Goal: Task Accomplishment & Management: Use online tool/utility

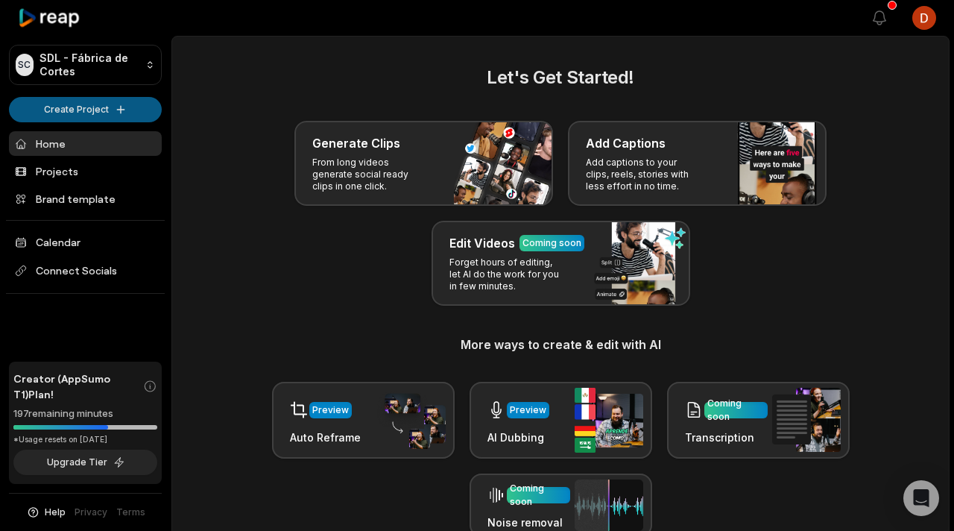
click at [111, 110] on html "SC SDL - Fábrica de Cortes Create Project Home Projects Brand template Calendar…" at bounding box center [477, 265] width 954 height 531
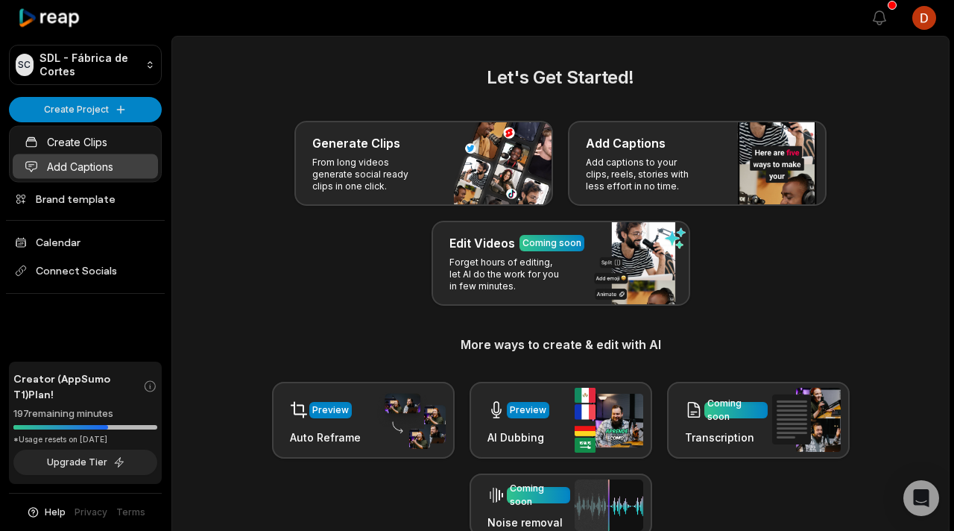
click at [103, 170] on link "Add Captions" at bounding box center [85, 166] width 145 height 25
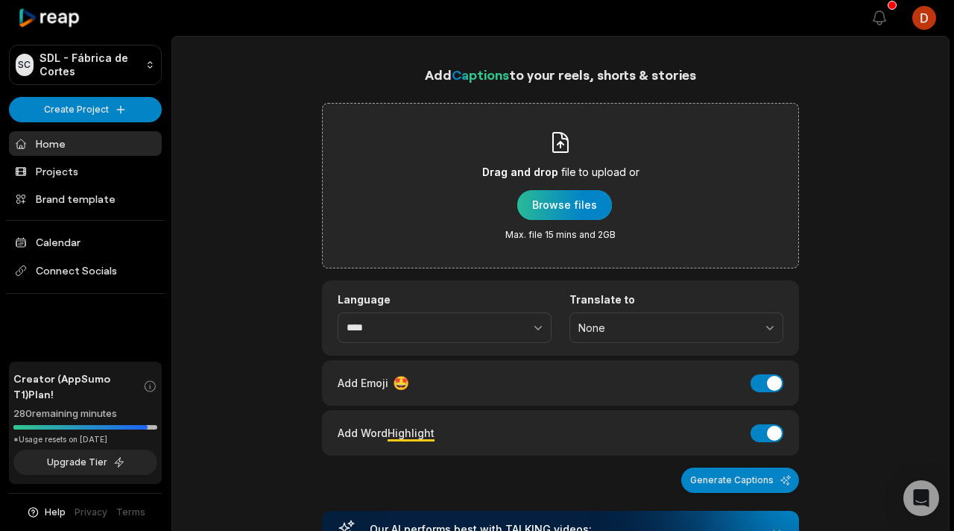
click at [564, 204] on div "button" at bounding box center [564, 205] width 95 height 30
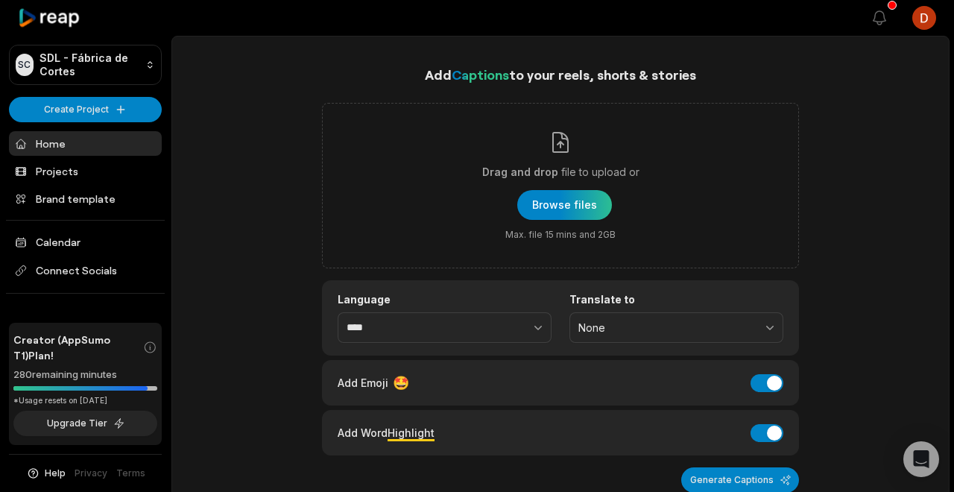
click at [68, 144] on link "Home" at bounding box center [85, 143] width 153 height 25
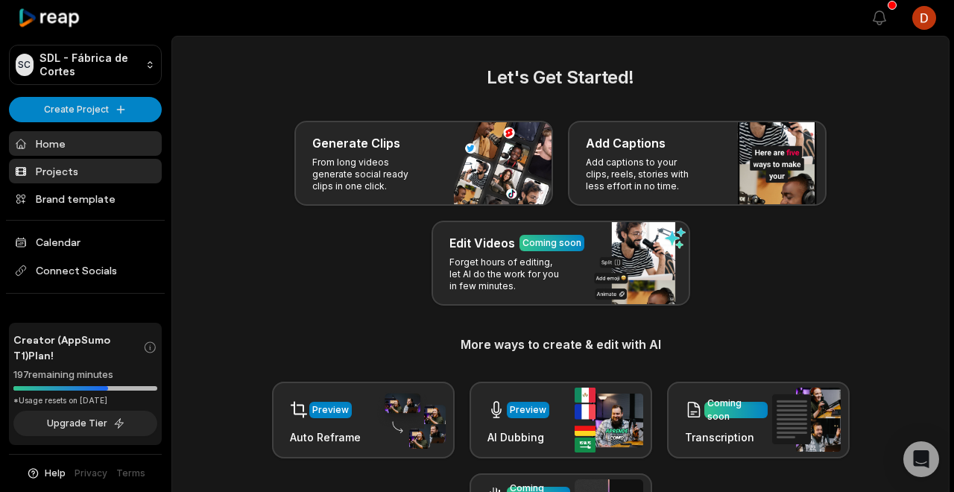
click at [70, 174] on link "Projects" at bounding box center [85, 171] width 153 height 25
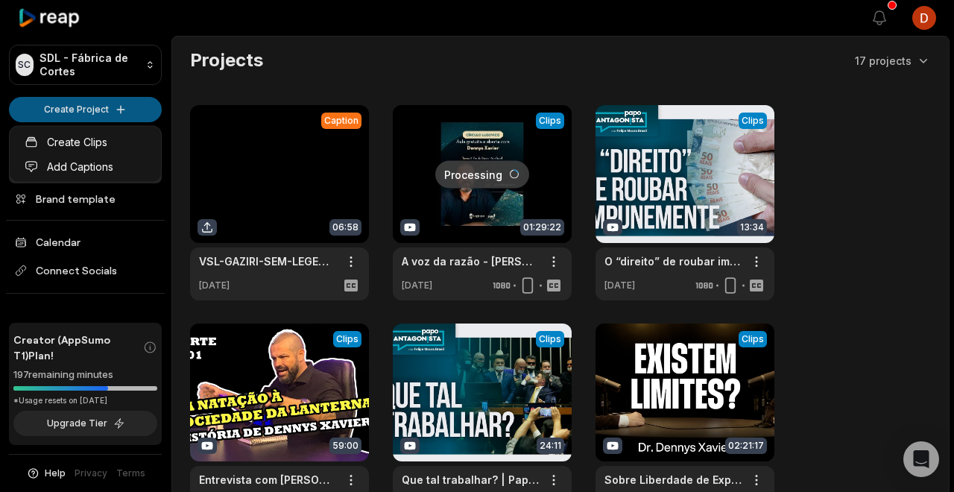
click at [98, 110] on html "SC SDL - Fábrica de Cortes Create Project Home Projects Brand template Calendar…" at bounding box center [477, 246] width 954 height 492
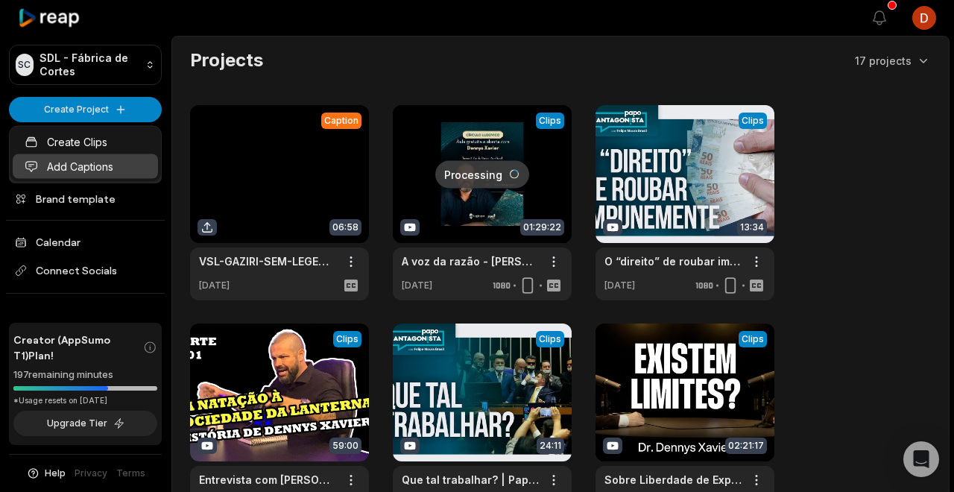
click at [85, 171] on link "Add Captions" at bounding box center [85, 166] width 145 height 25
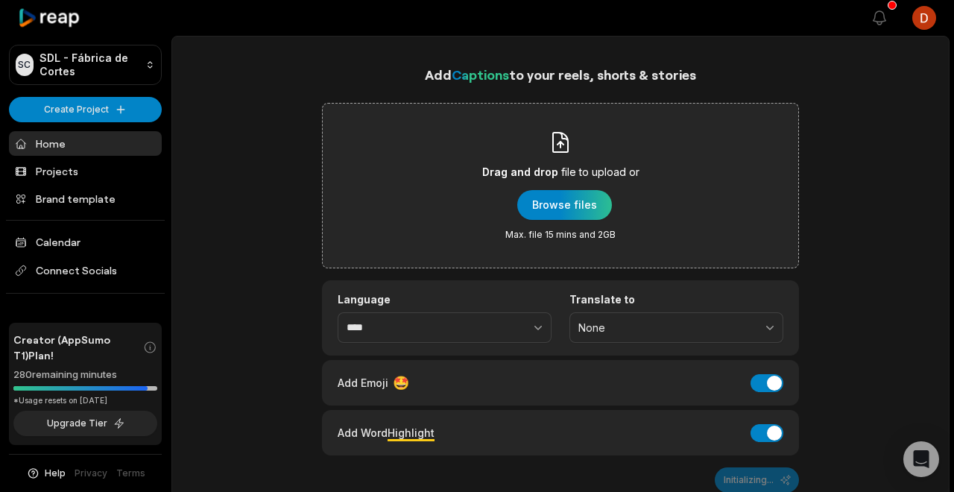
click at [536, 153] on div "Drag and drop file to upload or Browse files Max. file 15 mins and 2GB" at bounding box center [560, 185] width 157 height 110
click at [0, 0] on input "Drag and drop file to upload or Browse files Max. file 15 mins and 2GB" at bounding box center [0, 0] width 0 height 0
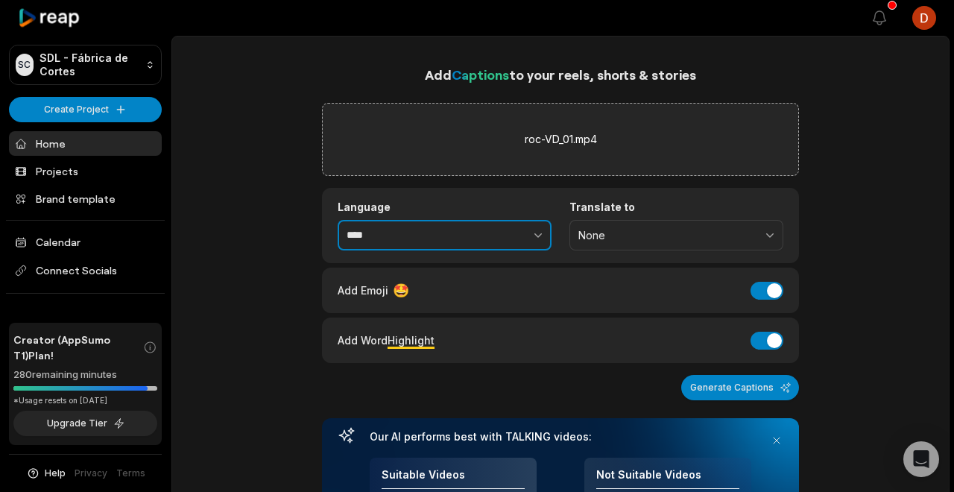
click at [480, 240] on button "button" at bounding box center [506, 235] width 92 height 31
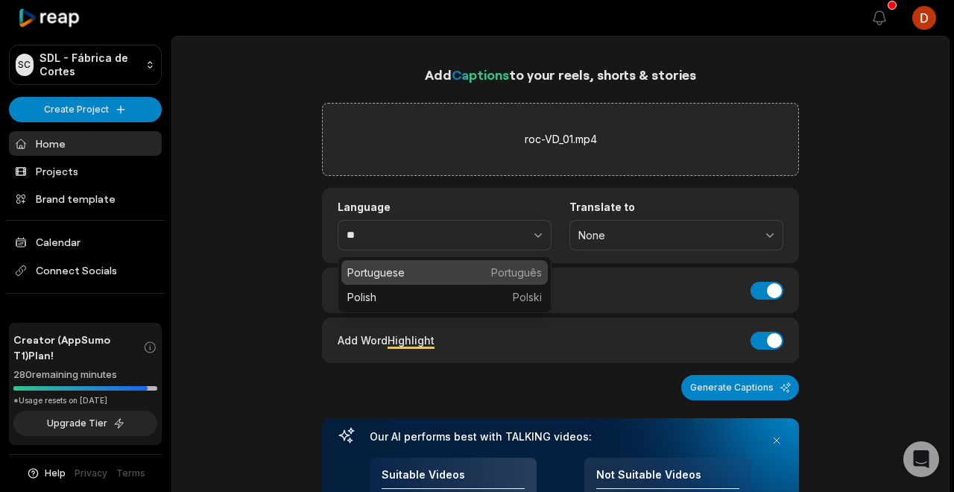
type input "****"
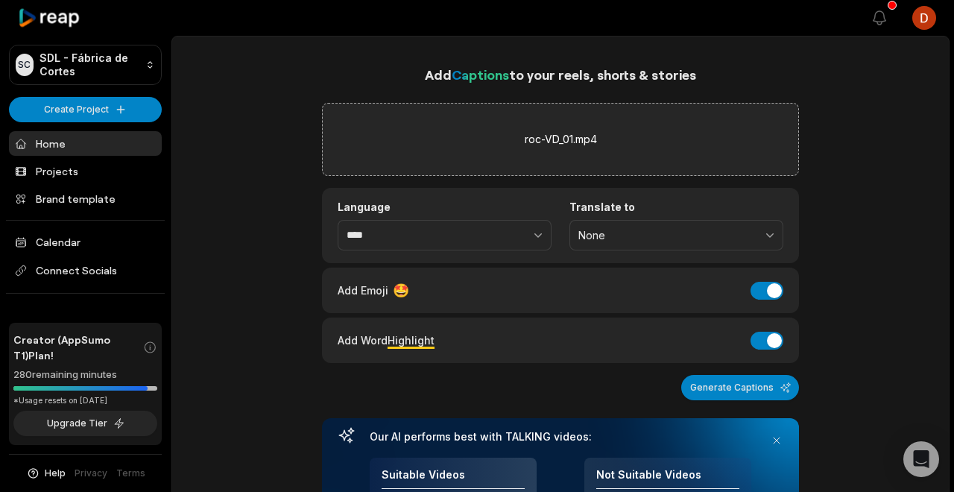
click at [399, 75] on h1 "Add Captions to your reels, shorts & stories" at bounding box center [560, 74] width 477 height 21
click at [107, 136] on link "Home" at bounding box center [85, 143] width 153 height 25
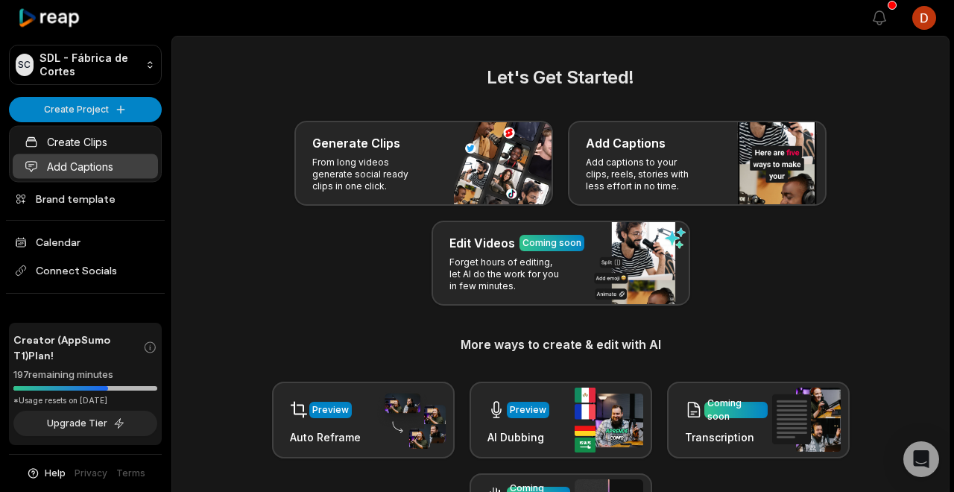
click at [86, 168] on link "Add Captions" at bounding box center [85, 166] width 145 height 25
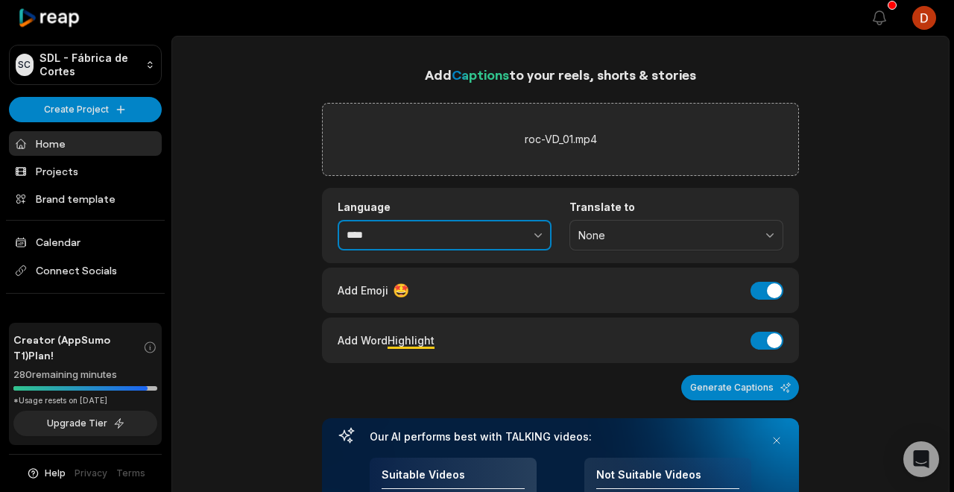
click at [423, 239] on input "****" at bounding box center [445, 235] width 214 height 31
click at [537, 223] on button "button" at bounding box center [506, 235] width 92 height 31
type input "**********"
click at [775, 294] on button "Add Emoji" at bounding box center [766, 291] width 33 height 18
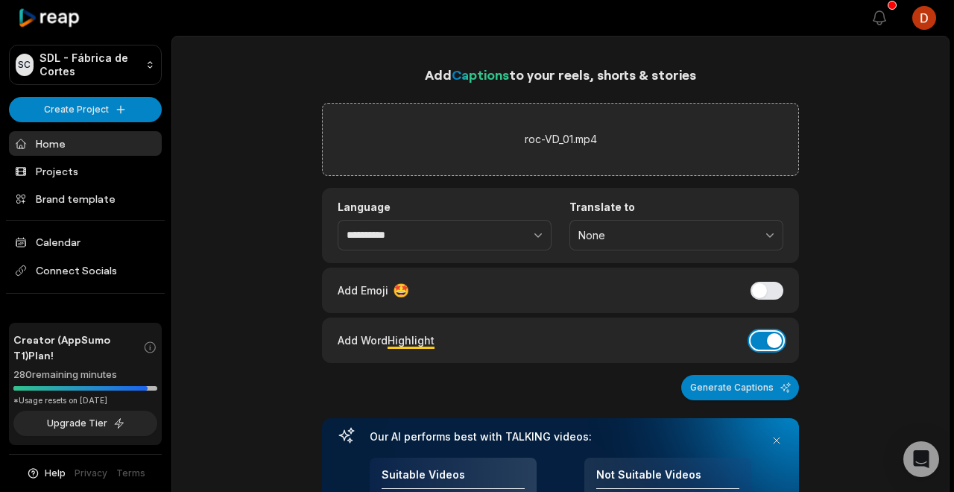
click at [768, 336] on button "Add Word Highlight" at bounding box center [766, 341] width 33 height 18
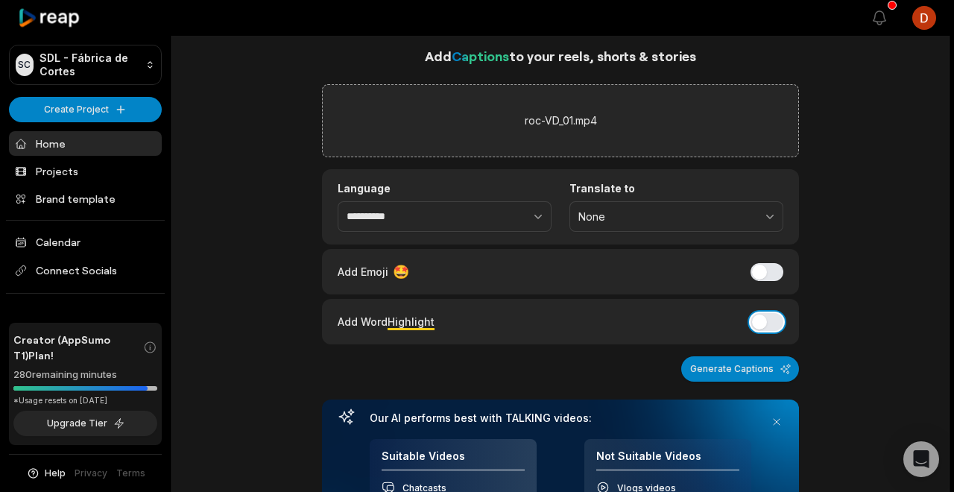
scroll to position [30, 0]
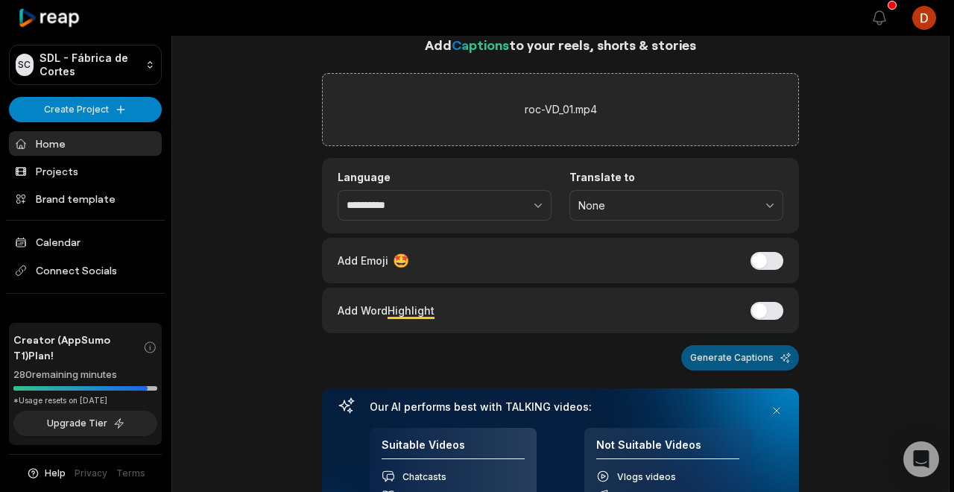
click at [747, 360] on button "Generate Captions" at bounding box center [740, 357] width 118 height 25
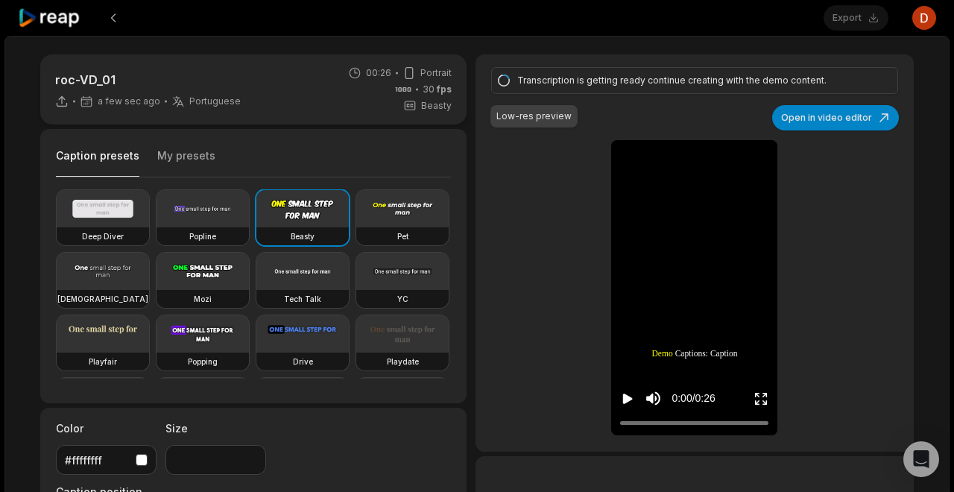
click at [616, 396] on div "0:00 / 0:26" at bounding box center [694, 395] width 166 height 80
click at [618, 397] on div "0:00 / 0:26" at bounding box center [694, 395] width 166 height 80
click at [619, 397] on div "0:00 / 0:26" at bounding box center [694, 395] width 166 height 80
drag, startPoint x: 406, startPoint y: 229, endPoint x: 408, endPoint y: 276, distance: 47.0
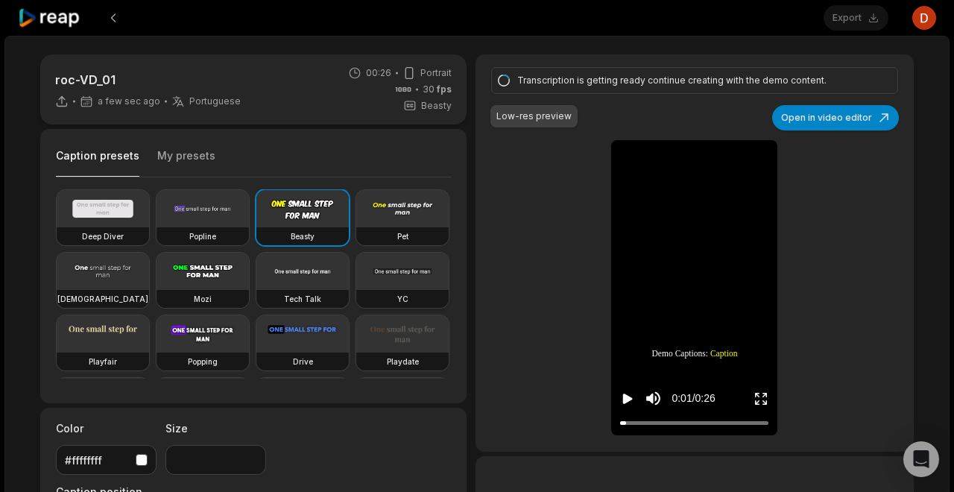
click at [406, 229] on div "Pet" at bounding box center [402, 236] width 92 height 18
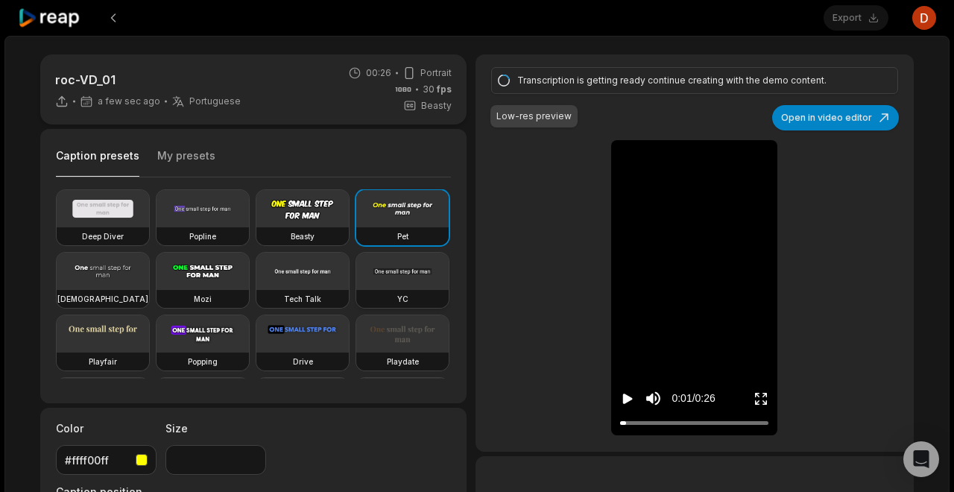
click at [408, 282] on video at bounding box center [402, 271] width 92 height 37
drag, startPoint x: 284, startPoint y: 219, endPoint x: 171, endPoint y: 150, distance: 132.8
click at [285, 219] on video at bounding box center [302, 208] width 92 height 37
click at [171, 150] on button "My presets" at bounding box center [186, 162] width 58 height 28
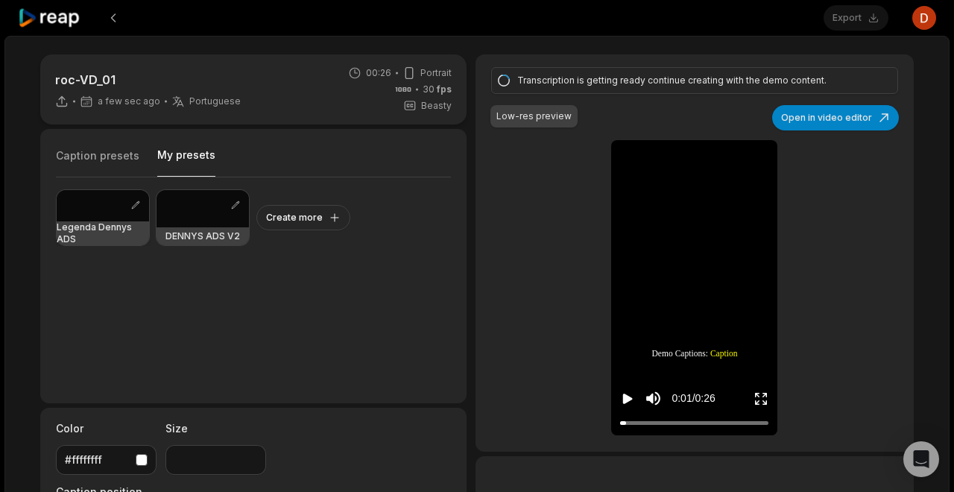
click at [113, 212] on div at bounding box center [103, 205] width 92 height 31
type input "**"
click at [321, 221] on button "Create more" at bounding box center [303, 217] width 94 height 25
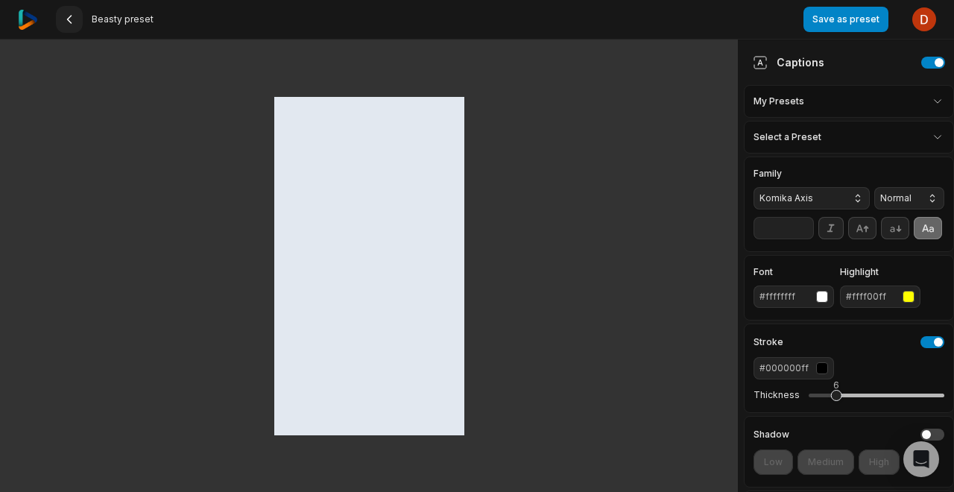
click at [71, 19] on icon at bounding box center [69, 19] width 12 height 12
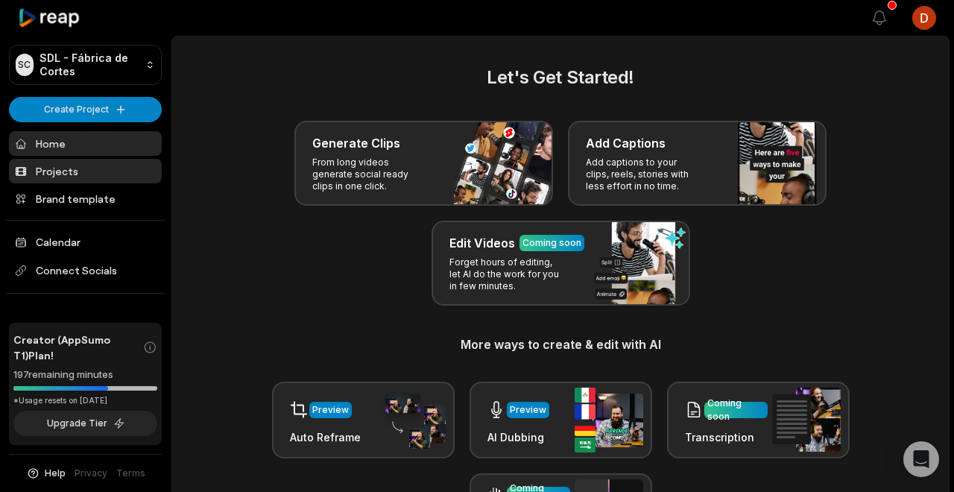
click at [84, 176] on link "Projects" at bounding box center [85, 171] width 153 height 25
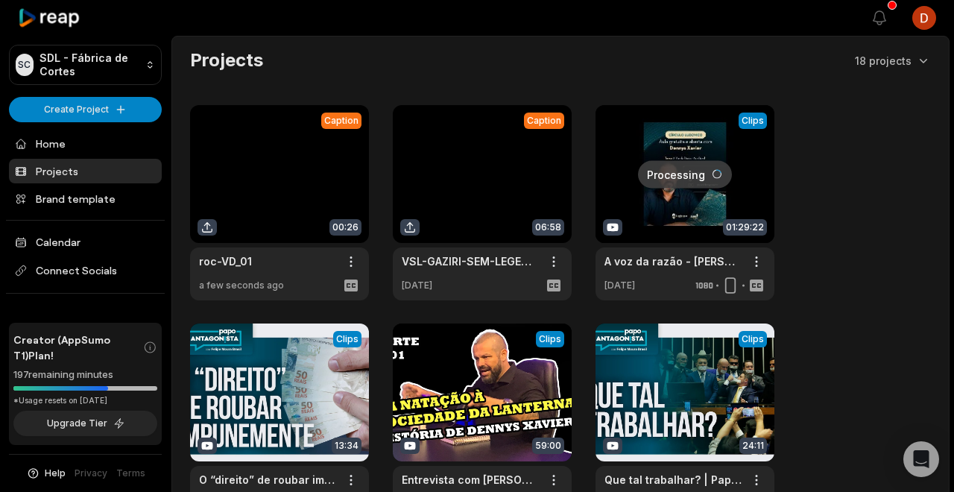
click at [280, 192] on link at bounding box center [279, 202] width 179 height 195
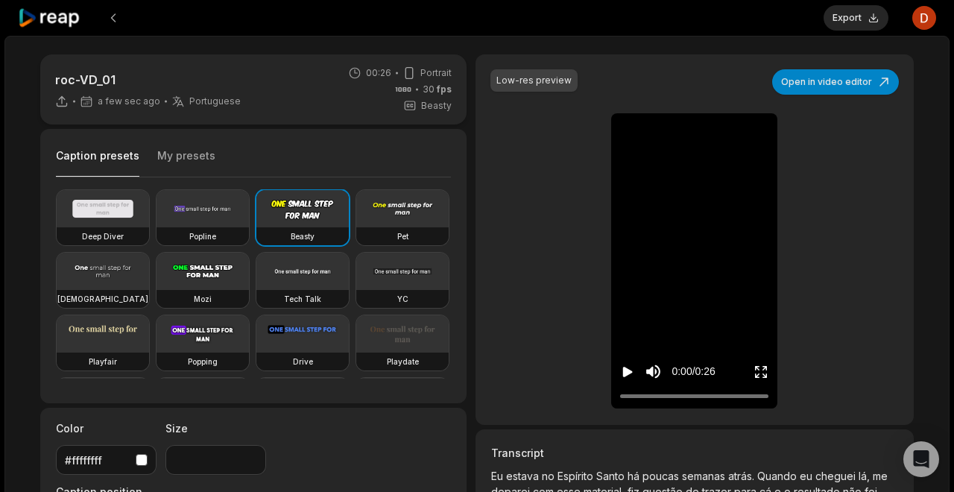
scroll to position [4, 0]
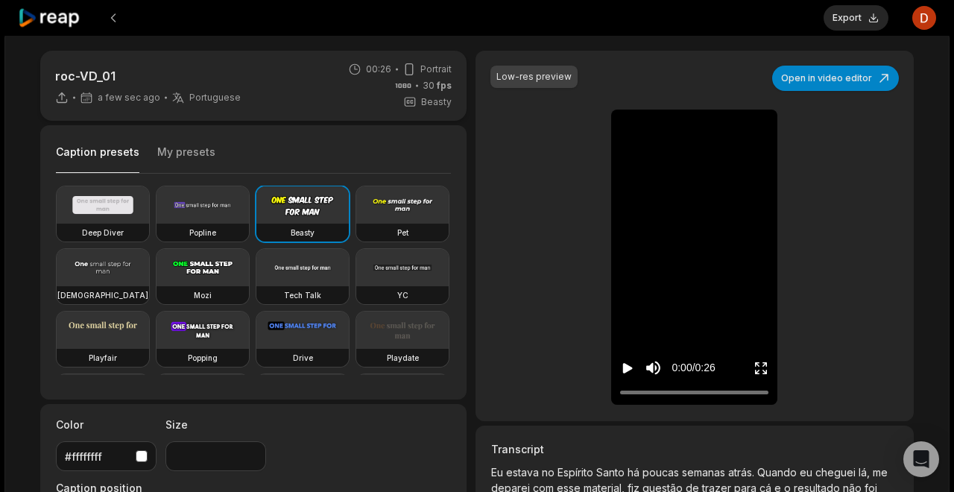
click at [628, 366] on icon "Play video" at bounding box center [628, 368] width 10 height 10
click at [627, 366] on icon "Pause video" at bounding box center [627, 368] width 15 height 15
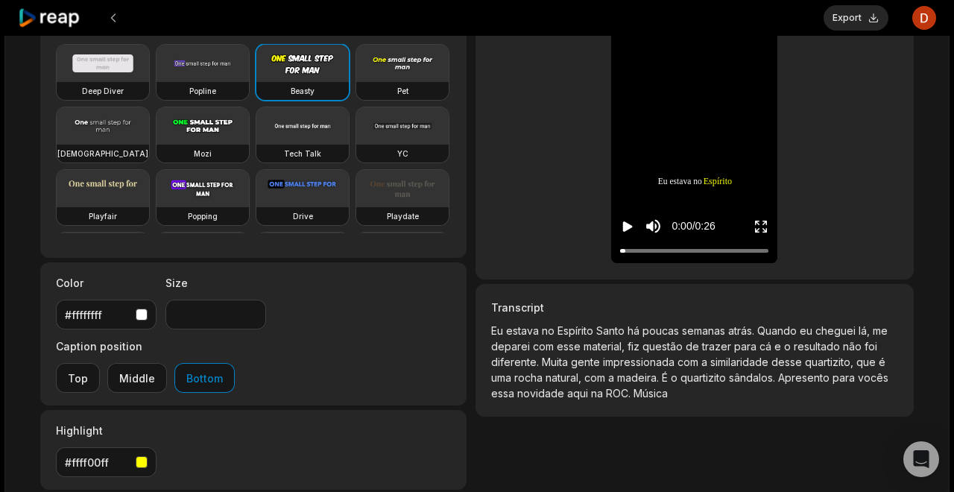
scroll to position [159, 0]
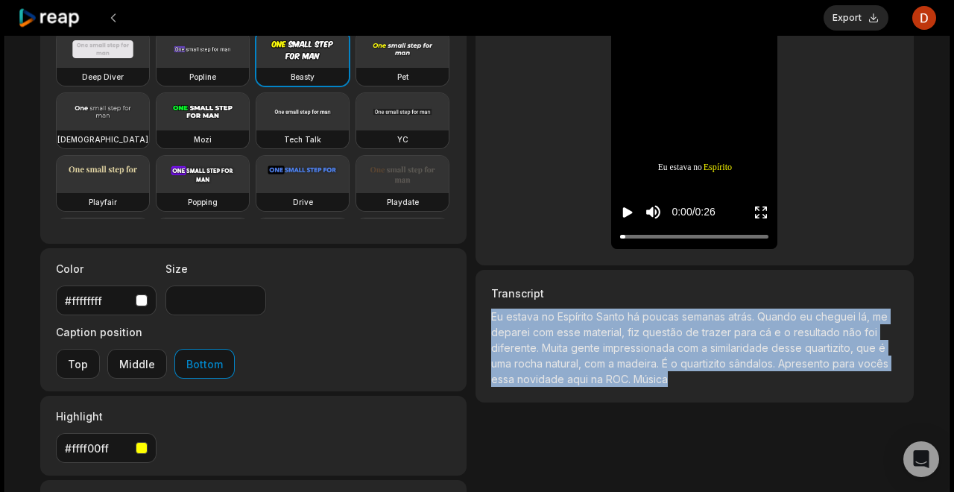
drag, startPoint x: 493, startPoint y: 321, endPoint x: 721, endPoint y: 375, distance: 234.2
click at [721, 375] on p "Eu estava no [GEOGRAPHIC_DATA] há poucas semanas atrás. Quando eu cheguei lá, m…" at bounding box center [694, 353] width 407 height 90
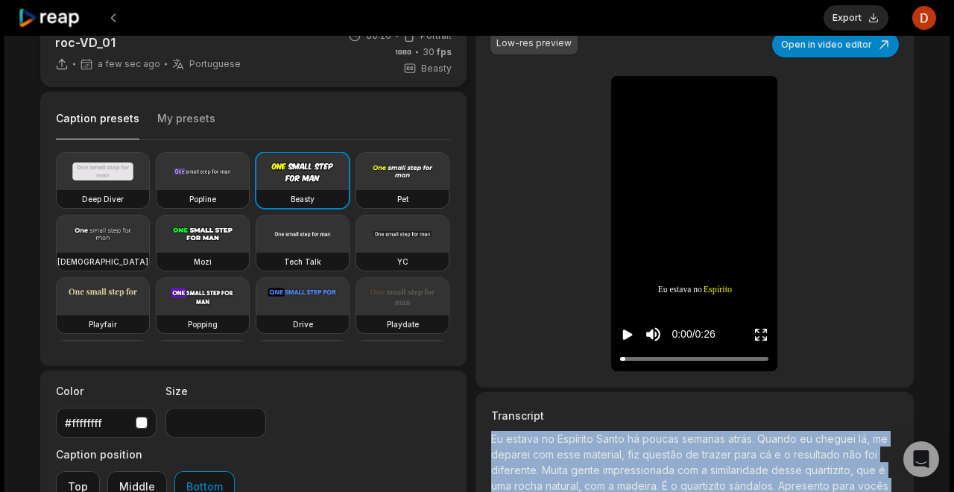
scroll to position [0, 0]
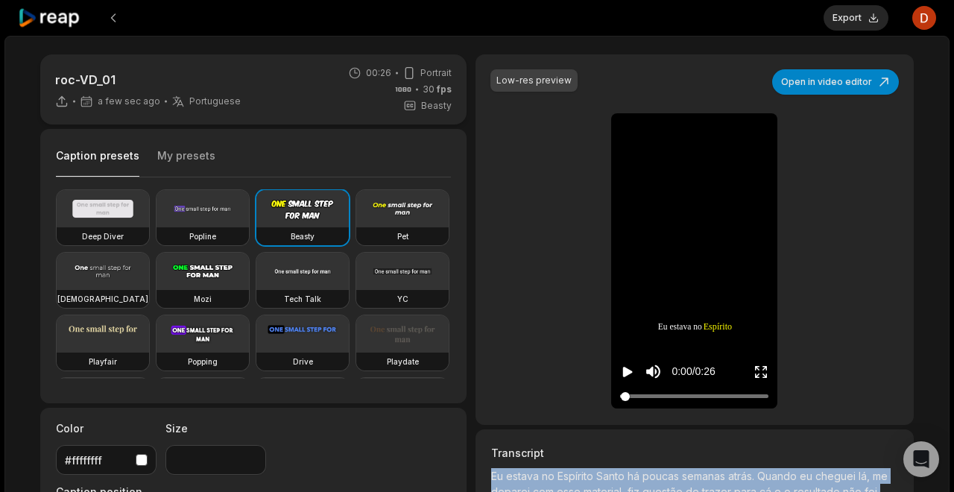
click at [721, 396] on div at bounding box center [694, 396] width 148 height 10
click at [172, 159] on button "My presets" at bounding box center [186, 162] width 58 height 28
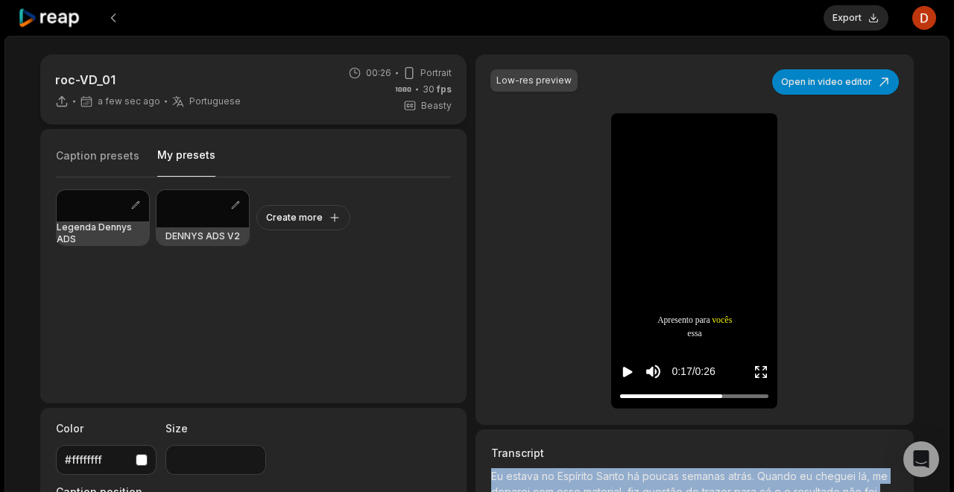
click at [88, 156] on button "Caption presets" at bounding box center [97, 162] width 83 height 28
click at [177, 153] on button "My presets" at bounding box center [186, 162] width 58 height 29
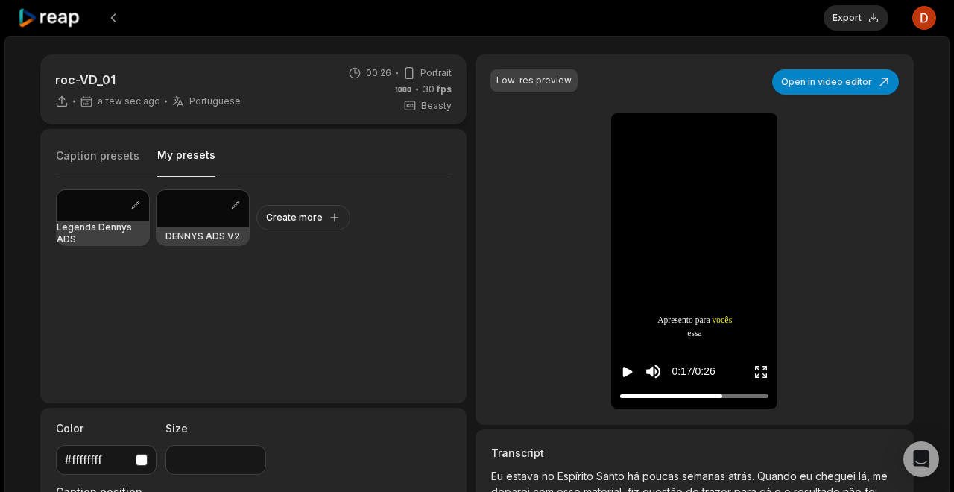
click at [74, 207] on div at bounding box center [103, 205] width 92 height 31
type input "**"
click at [188, 224] on div at bounding box center [202, 208] width 92 height 37
click at [104, 224] on h3 "Legenda Dennys ADS" at bounding box center [103, 233] width 92 height 24
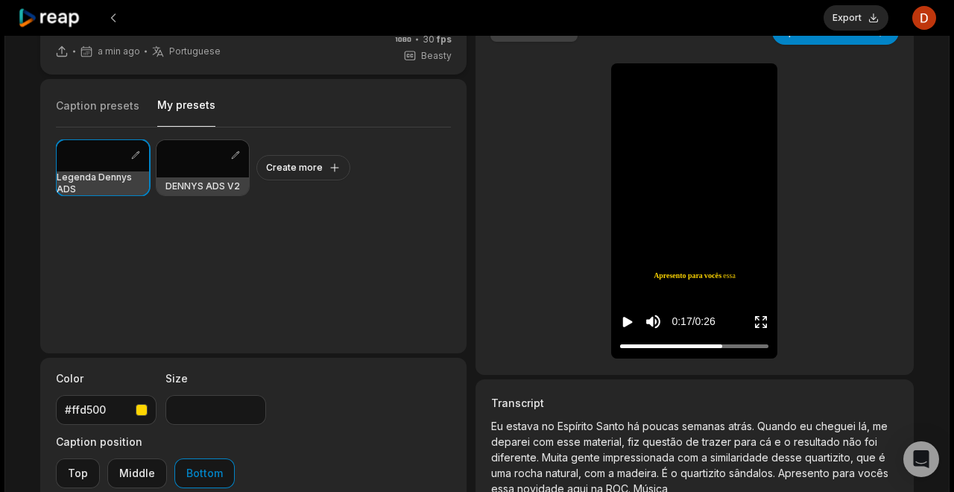
scroll to position [34, 0]
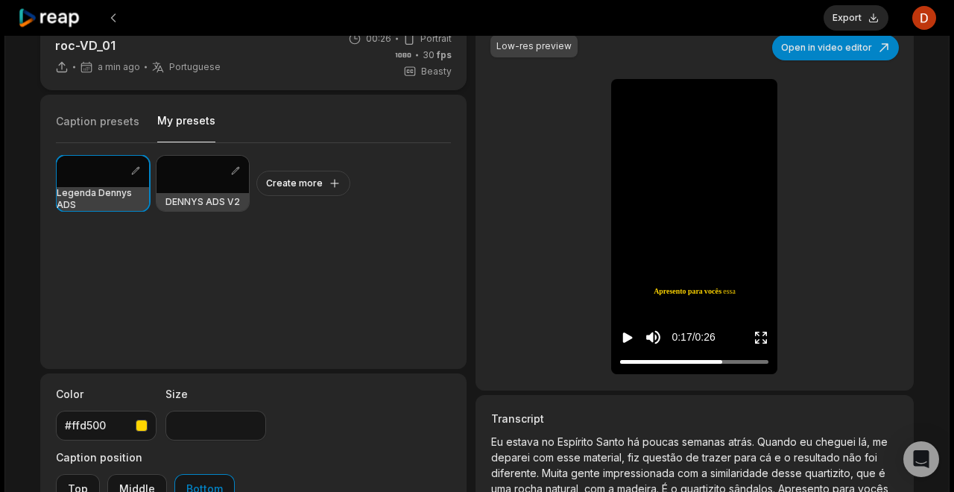
click at [139, 428] on div "button" at bounding box center [142, 426] width 12 height 12
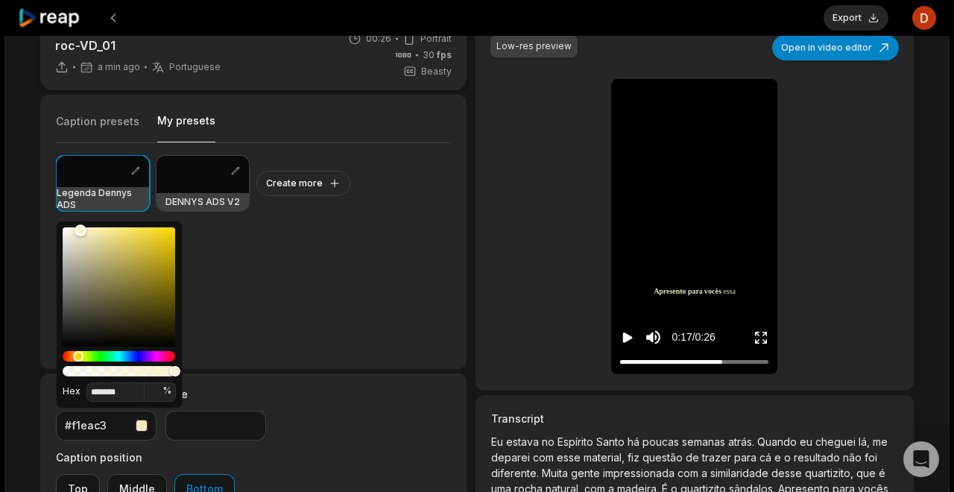
type input "*******"
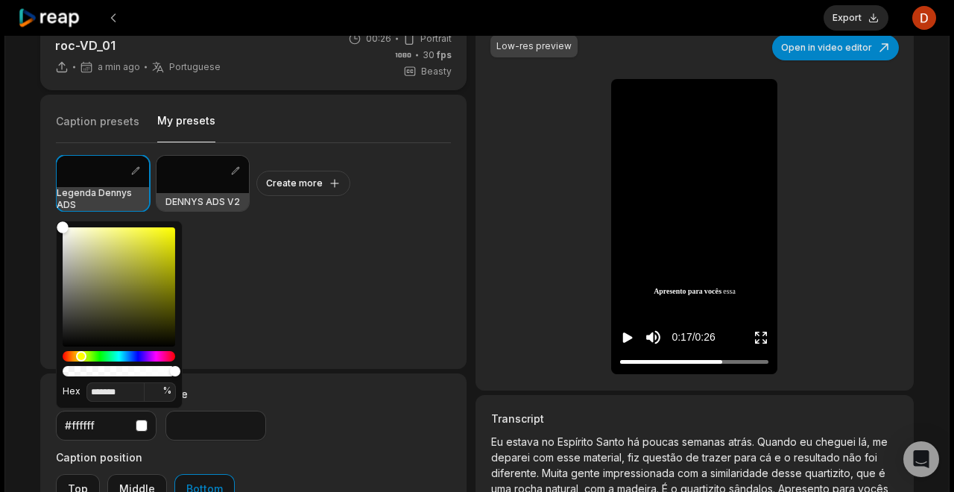
drag, startPoint x: 139, startPoint y: 310, endPoint x: 22, endPoint y: 175, distance: 178.1
click at [22, 175] on body "Export Open user menu roc-VD_01 a min ago Portuguese pt 00:26 Portrait 30 fps B…" at bounding box center [477, 212] width 954 height 492
click at [273, 279] on div "Legenda Dennys ADS [PERSON_NAME] ADS V2 Create more" at bounding box center [253, 249] width 395 height 213
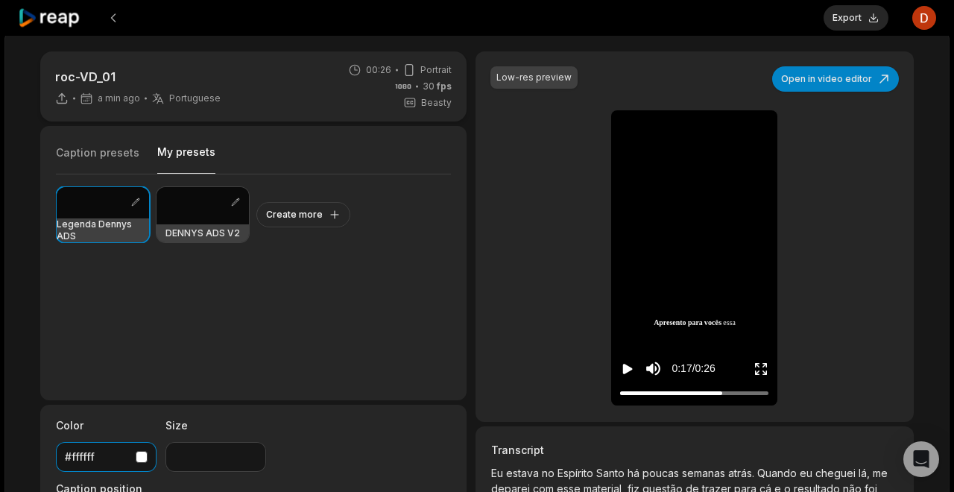
scroll to position [0, 0]
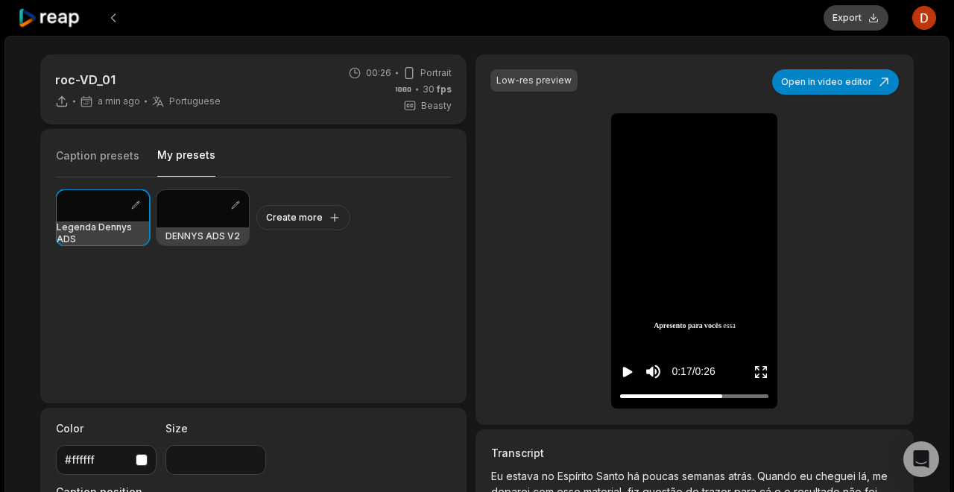
click at [861, 20] on button "Export" at bounding box center [855, 17] width 65 height 25
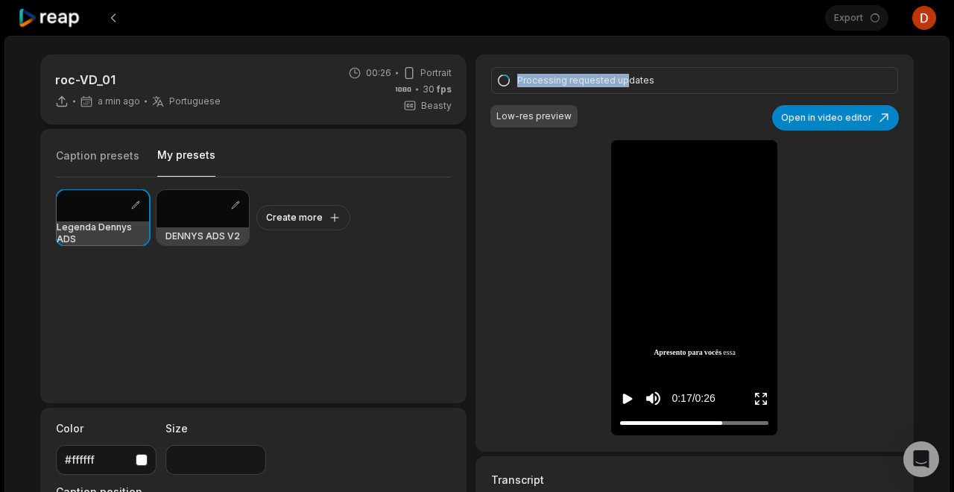
drag, startPoint x: 507, startPoint y: 84, endPoint x: 620, endPoint y: 85, distance: 112.5
click at [620, 85] on div "Processing requested updates" at bounding box center [694, 80] width 407 height 27
click at [620, 85] on div "Processing requested updates" at bounding box center [692, 80] width 350 height 13
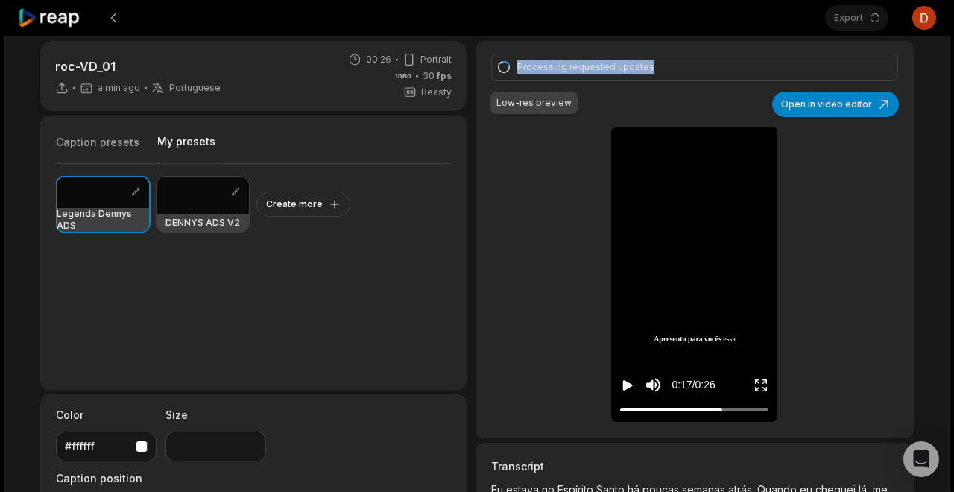
scroll to position [15, 0]
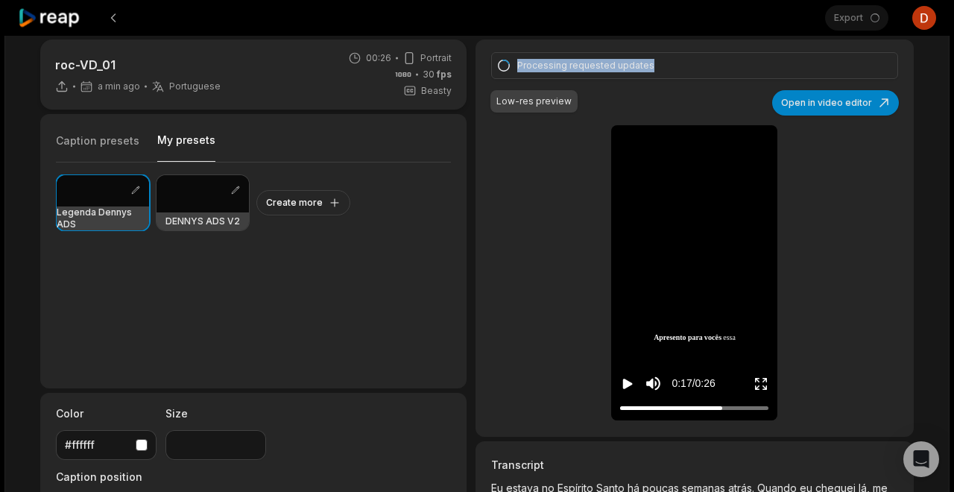
click at [568, 63] on div "Processing requested updates" at bounding box center [692, 65] width 350 height 13
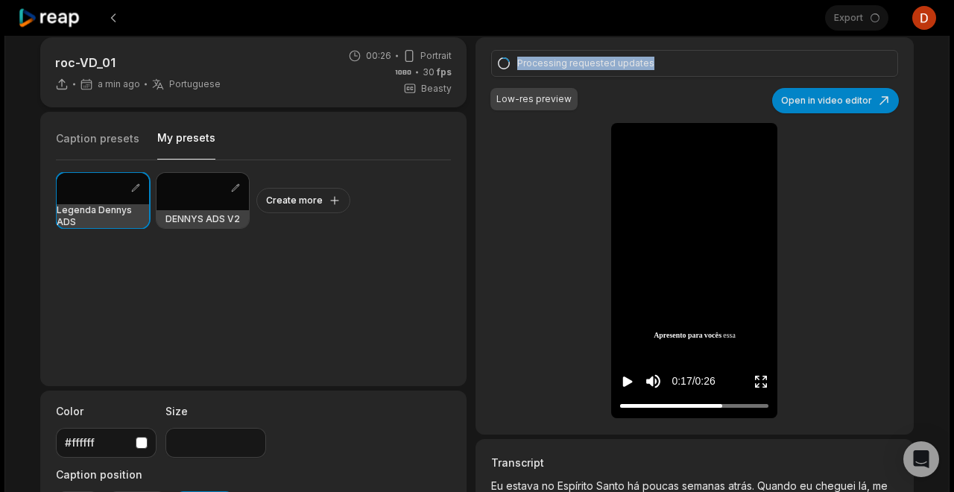
scroll to position [13, 0]
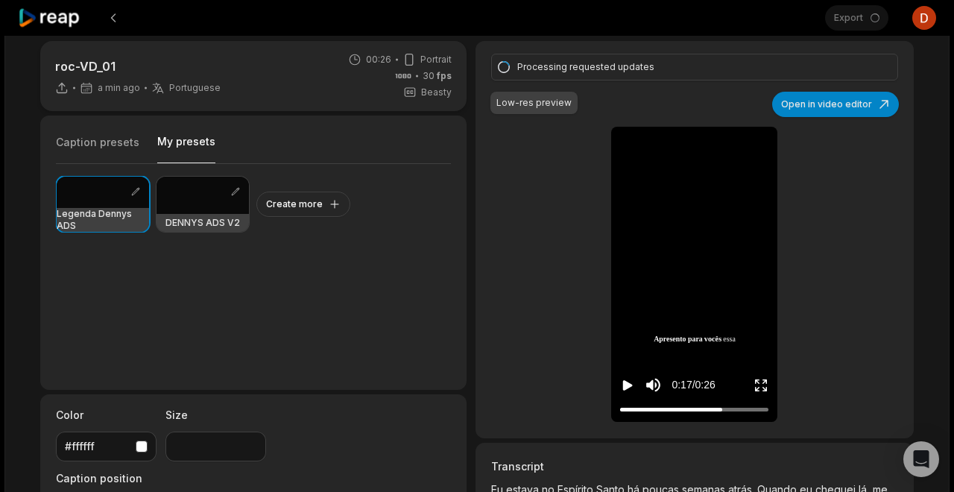
click at [861, 20] on div "Export Open user menu" at bounding box center [880, 18] width 111 height 36
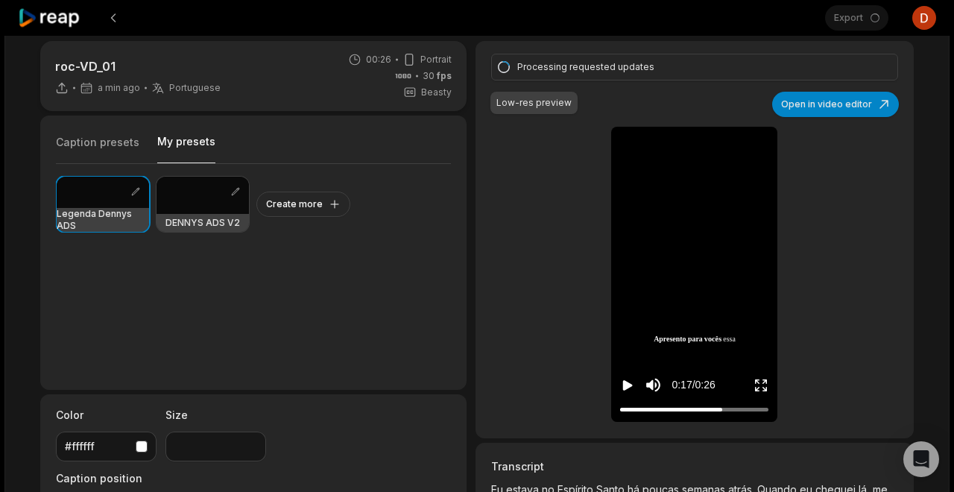
click at [861, 20] on div "Export Open user menu" at bounding box center [880, 18] width 111 height 36
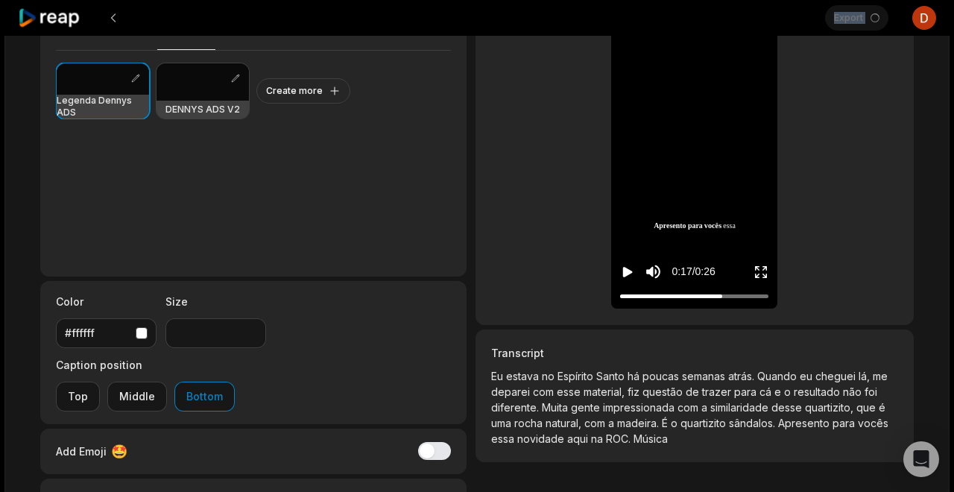
scroll to position [129, 0]
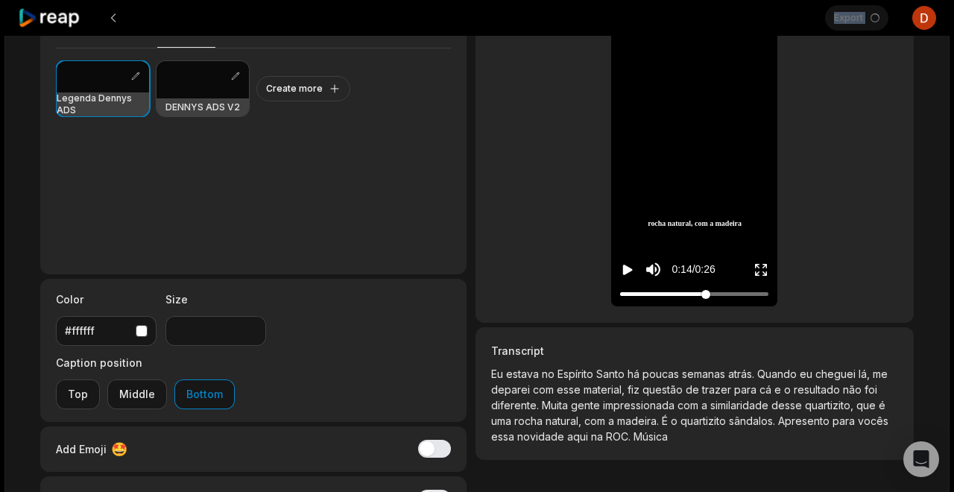
drag, startPoint x: 707, startPoint y: 293, endPoint x: 566, endPoint y: 297, distance: 141.6
click at [566, 297] on div "Processing requested updates Low-res preview Open in video editor Eu estava no …" at bounding box center [694, 123] width 438 height 397
click at [622, 271] on icon "Play video" at bounding box center [627, 269] width 15 height 15
click at [636, 273] on div "0:13 / 0:26" at bounding box center [672, 270] width 104 height 28
click at [630, 273] on icon "Pause video" at bounding box center [630, 270] width 2 height 10
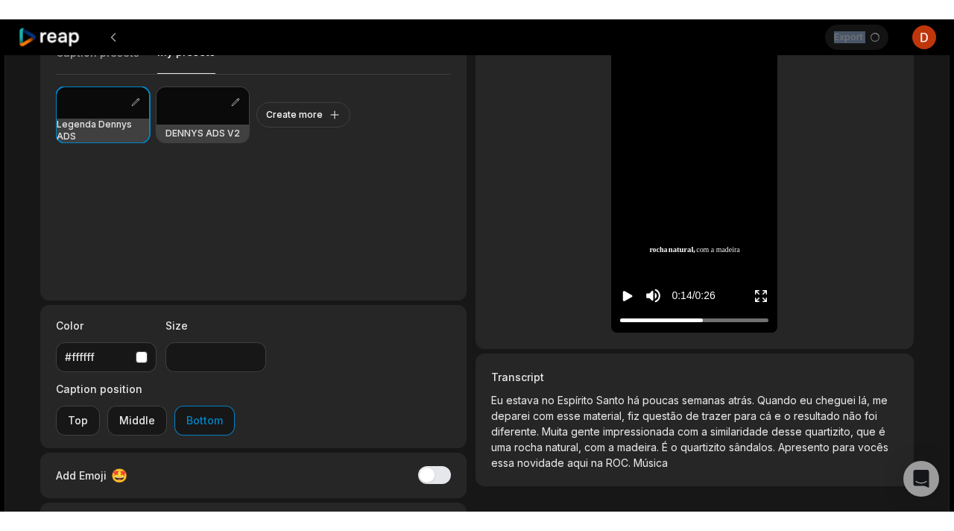
scroll to position [0, 0]
